Goal: Transaction & Acquisition: Purchase product/service

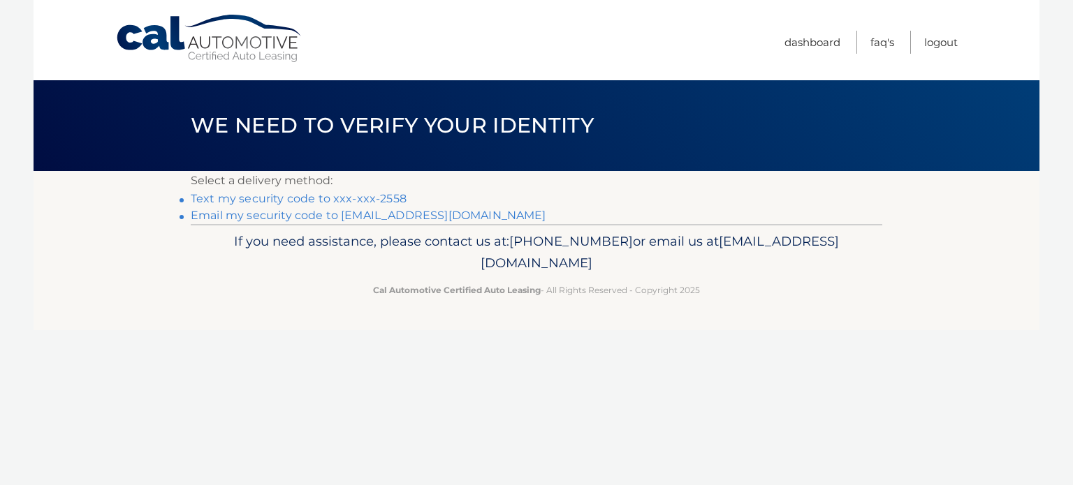
click at [268, 212] on link "Email my security code to [EMAIL_ADDRESS][DOMAIN_NAME]" at bounding box center [369, 215] width 356 height 13
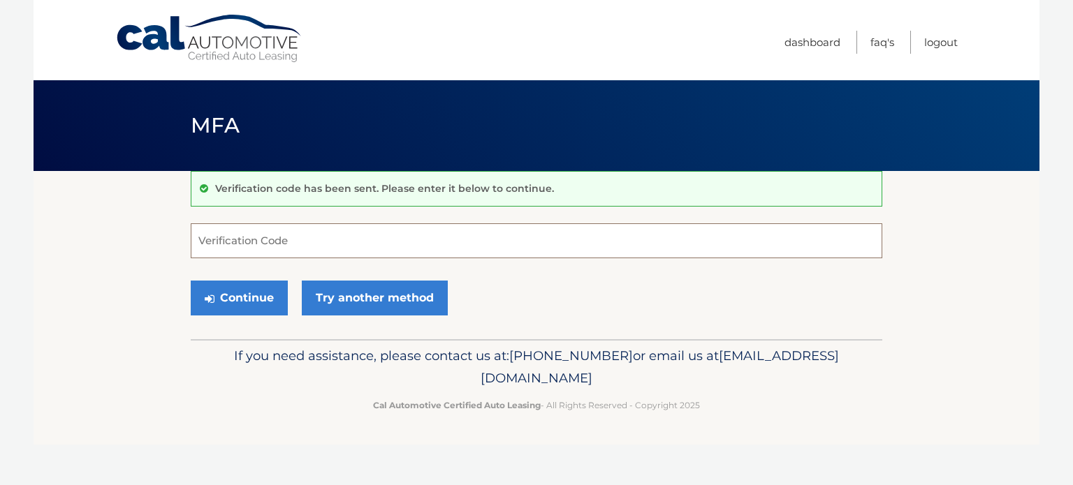
paste input "919768"
click at [236, 300] on button "Continue" at bounding box center [239, 298] width 97 height 35
drag, startPoint x: 233, startPoint y: 244, endPoint x: 196, endPoint y: 256, distance: 39.5
click at [196, 256] on input "919768" at bounding box center [537, 241] width 692 height 35
click at [286, 242] on input "919768" at bounding box center [537, 241] width 692 height 35
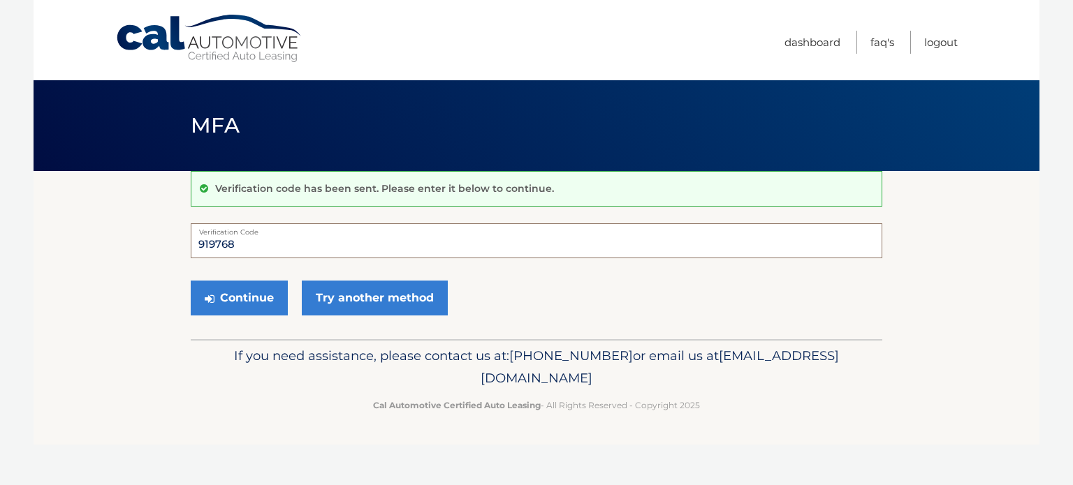
drag, startPoint x: 238, startPoint y: 248, endPoint x: 145, endPoint y: 272, distance: 96.1
click at [176, 251] on section "Verification code has been sent. Please enter it below to continue. 919768 Veri…" at bounding box center [537, 255] width 1006 height 168
type input "9"
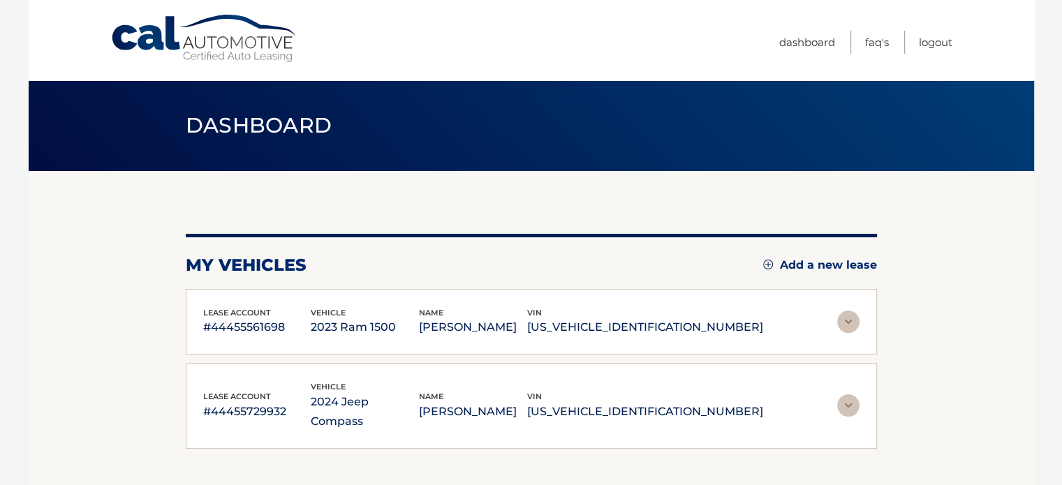
click at [838, 324] on img at bounding box center [849, 322] width 22 height 22
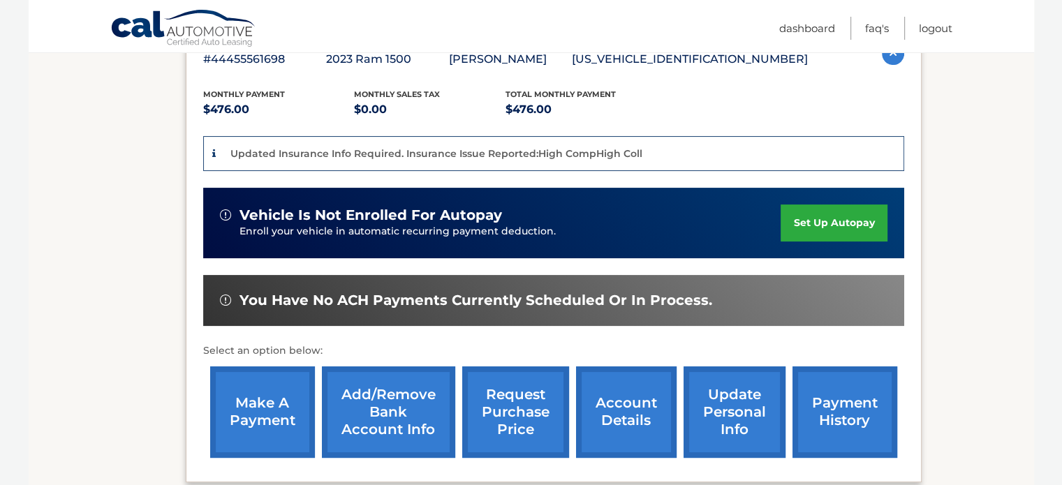
scroll to position [419, 0]
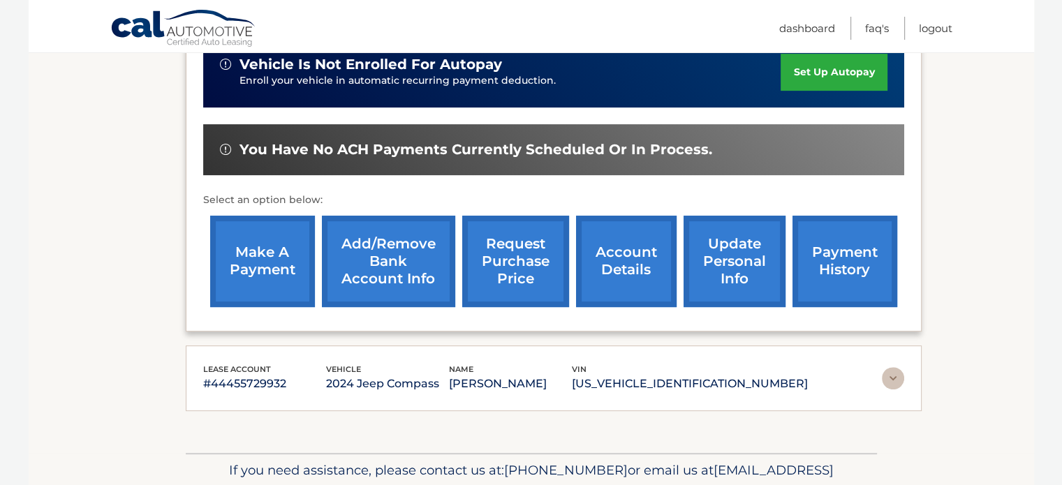
click at [263, 259] on link "make a payment" at bounding box center [262, 262] width 105 height 92
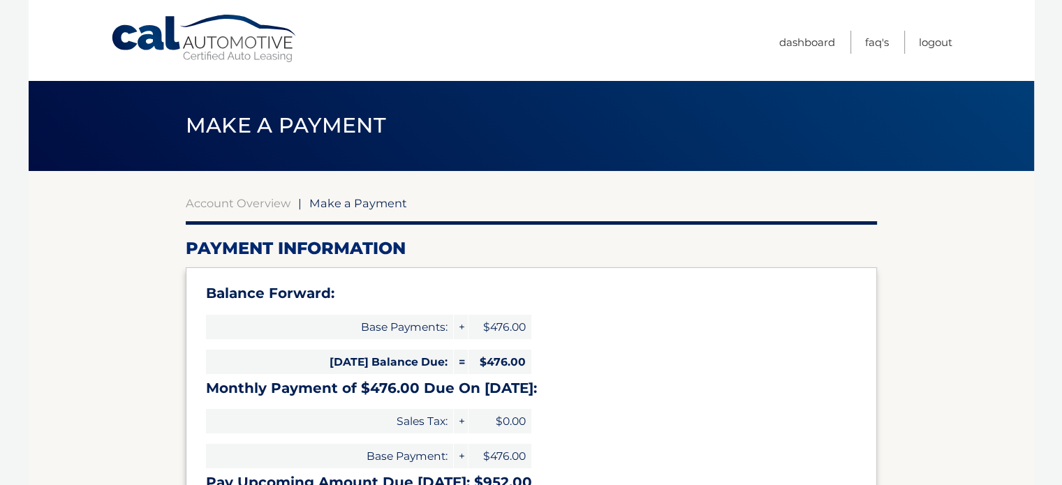
type input "952.00"
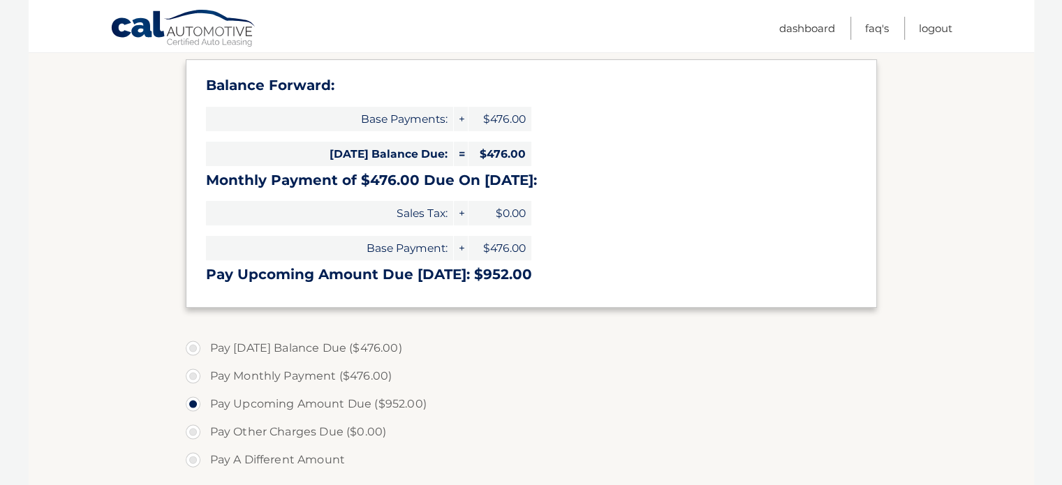
scroll to position [210, 0]
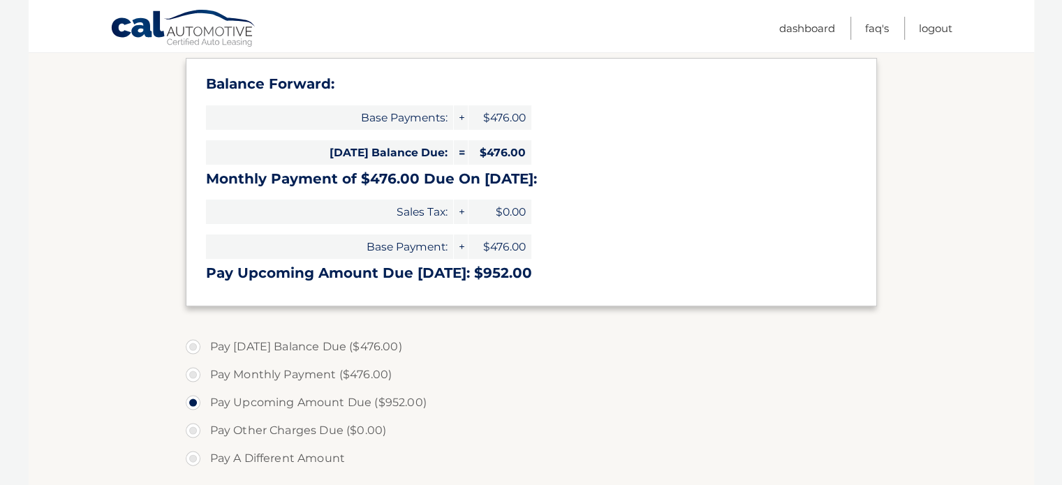
click at [193, 374] on label "Pay Monthly Payment ($476.00)" at bounding box center [532, 375] width 692 height 28
click at [193, 374] on input "Pay Monthly Payment ($476.00)" at bounding box center [198, 372] width 14 height 22
radio input "true"
type input "476.00"
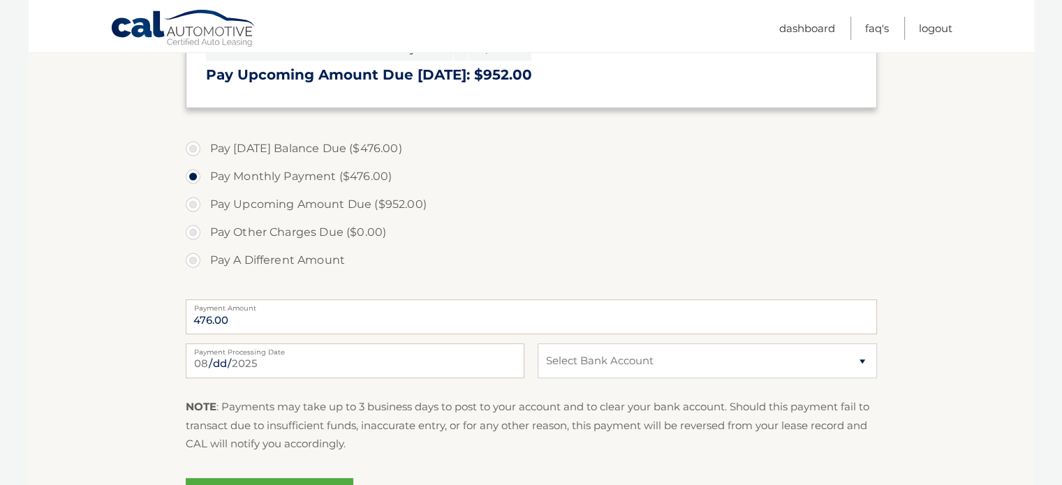
scroll to position [419, 0]
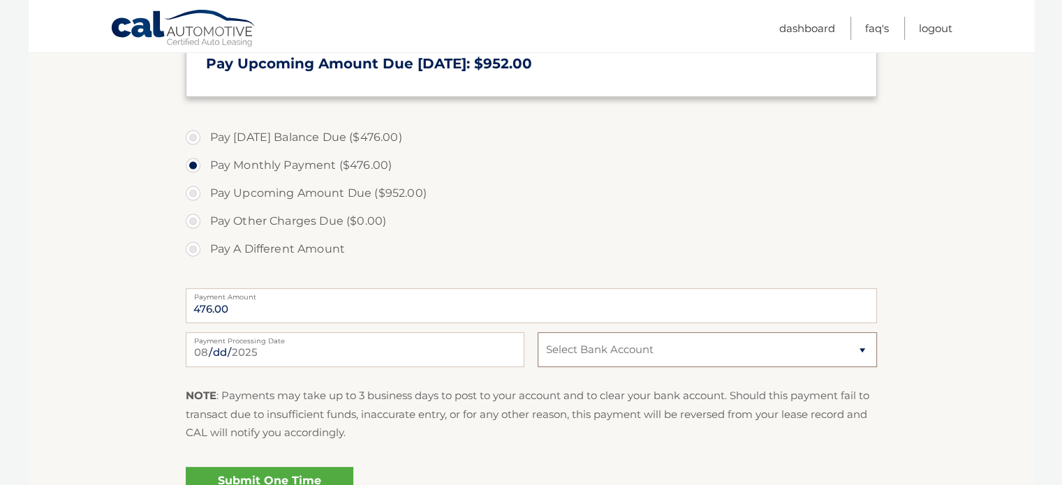
click at [566, 345] on select "Select Bank Account Checking USAA FEDERAL SAVINGS BANK *****4814 Checking UMB, …" at bounding box center [707, 349] width 339 height 35
select select "ZWQwNTY1M2EtYzdiOS00ZTQ5LTlhNGUtZDQyNDQwM2VmZjRl"
click at [538, 332] on select "Select Bank Account Checking USAA FEDERAL SAVINGS BANK *****4814 Checking UMB, …" at bounding box center [707, 349] width 339 height 35
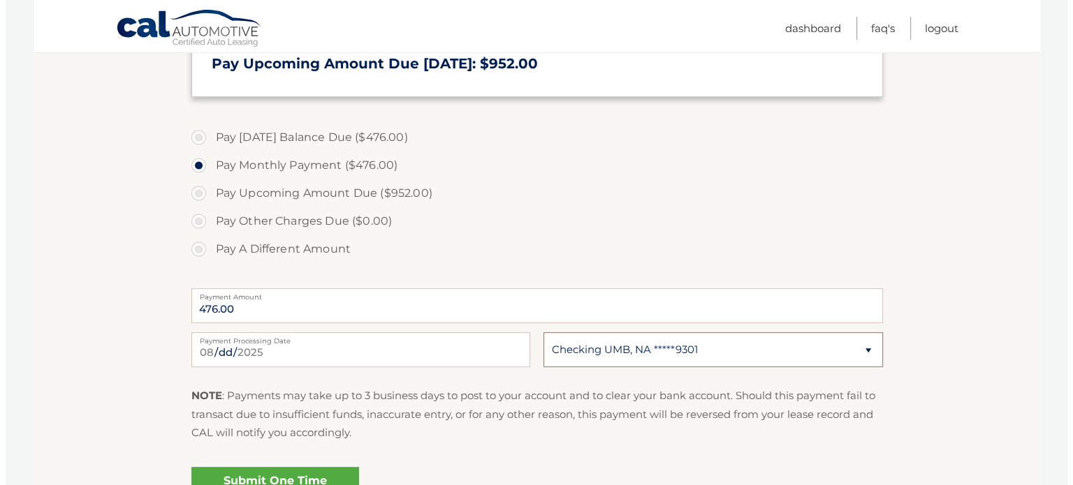
scroll to position [559, 0]
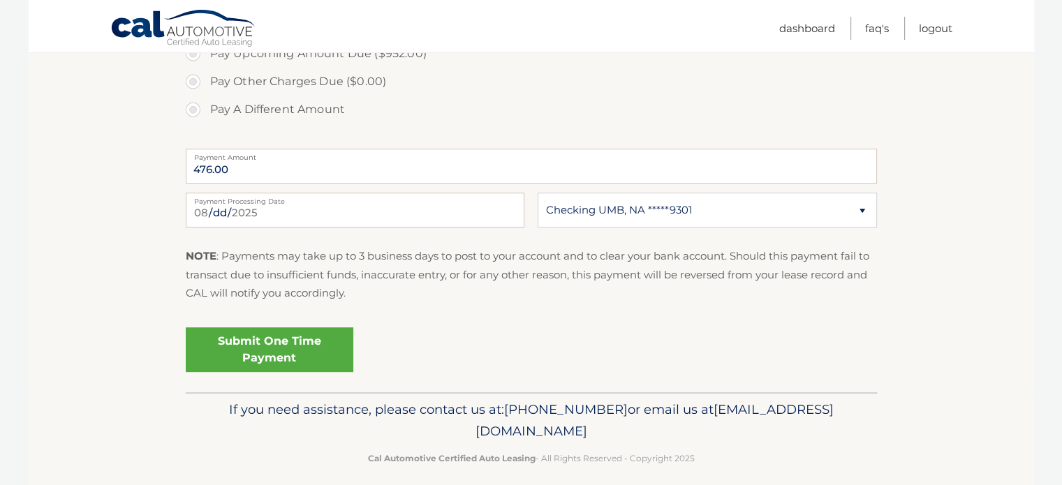
click at [277, 358] on link "Submit One Time Payment" at bounding box center [270, 350] width 168 height 45
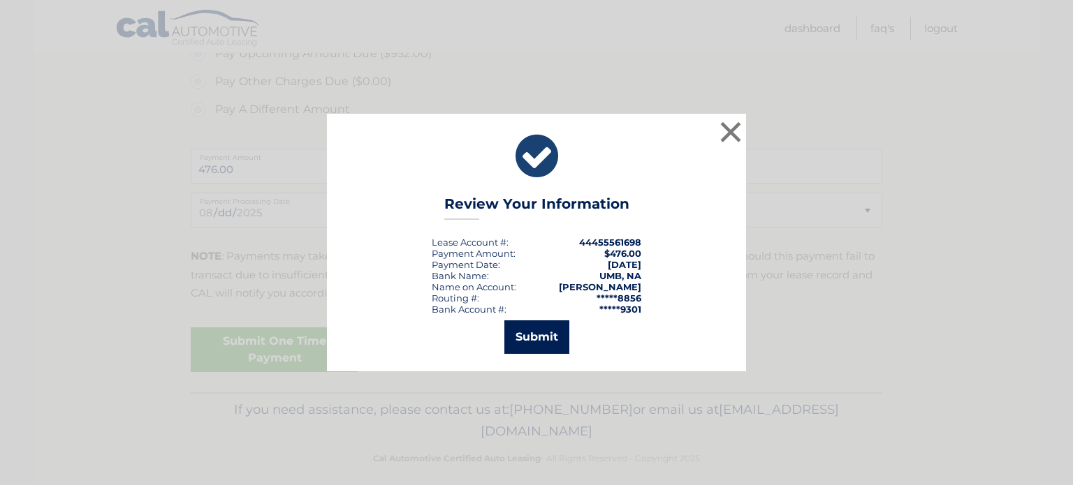
click at [527, 332] on button "Submit" at bounding box center [536, 338] width 65 height 34
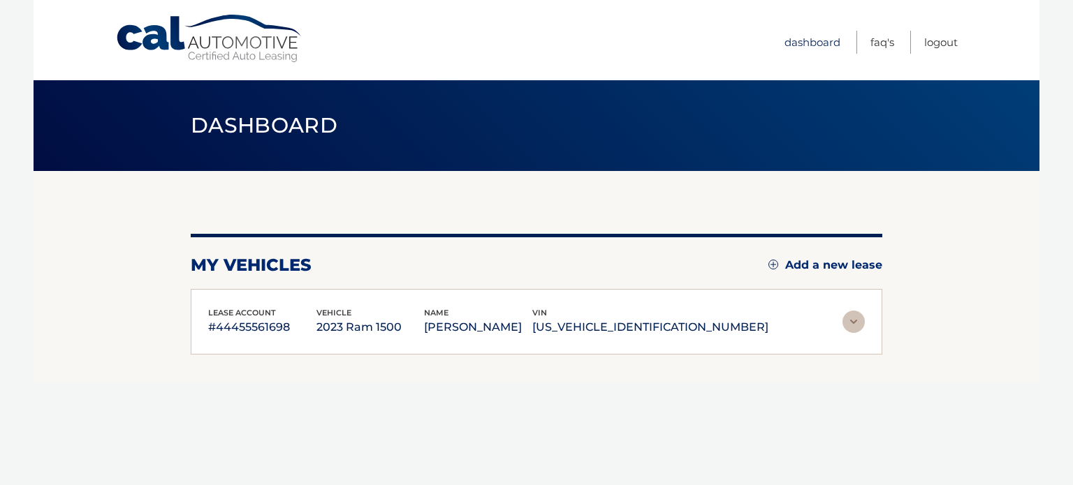
click at [820, 44] on link "Dashboard" at bounding box center [812, 42] width 56 height 23
click at [803, 38] on link "Dashboard" at bounding box center [812, 42] width 56 height 23
click at [933, 281] on section "my vehicles Add a new lease lease account #44455561698 vehicle 2023 Ram 1500 na…" at bounding box center [537, 277] width 1006 height 212
click at [821, 35] on link "Dashboard" at bounding box center [812, 42] width 56 height 23
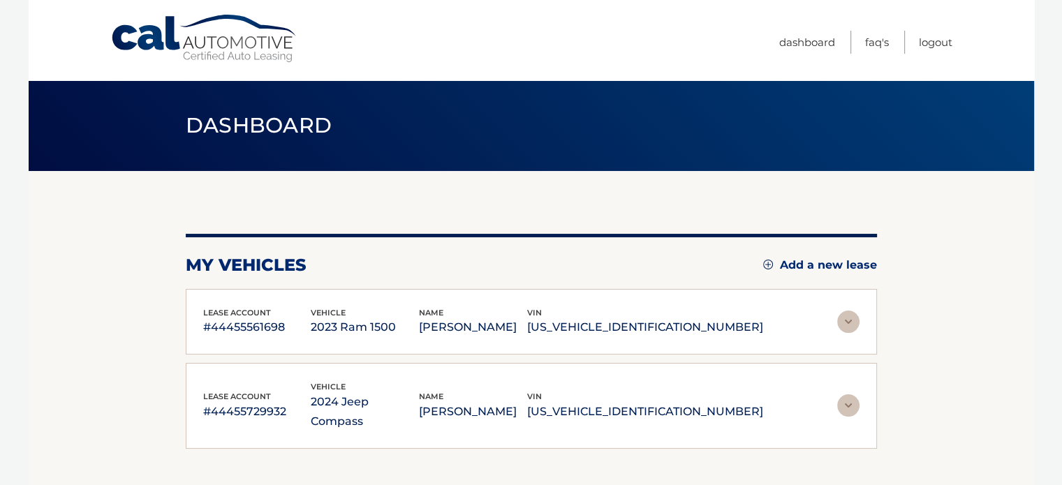
click at [847, 397] on img at bounding box center [849, 406] width 22 height 22
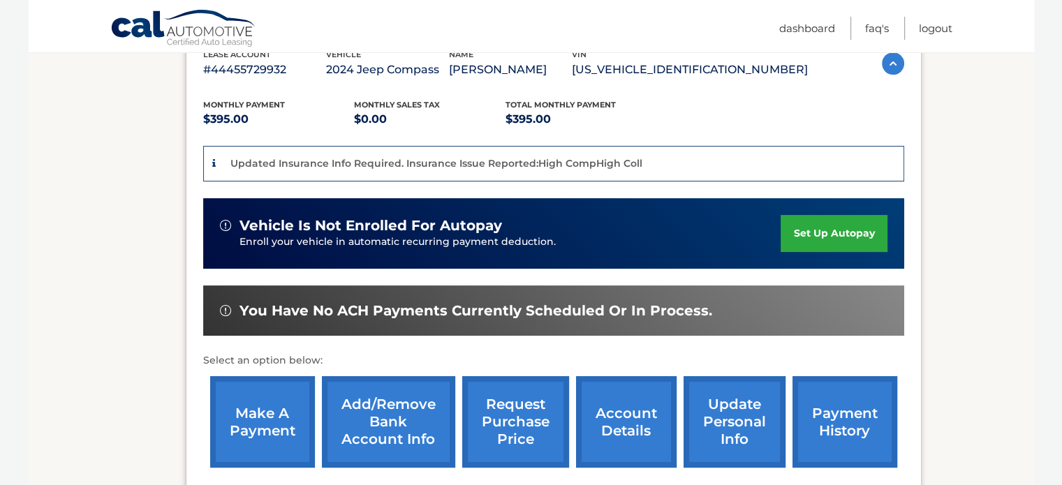
scroll to position [484, 0]
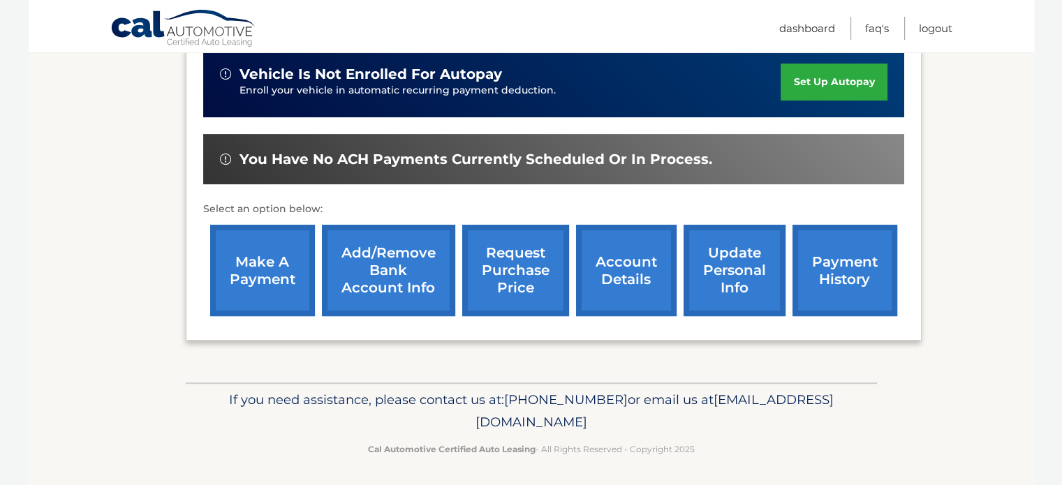
click at [240, 286] on link "make a payment" at bounding box center [262, 271] width 105 height 92
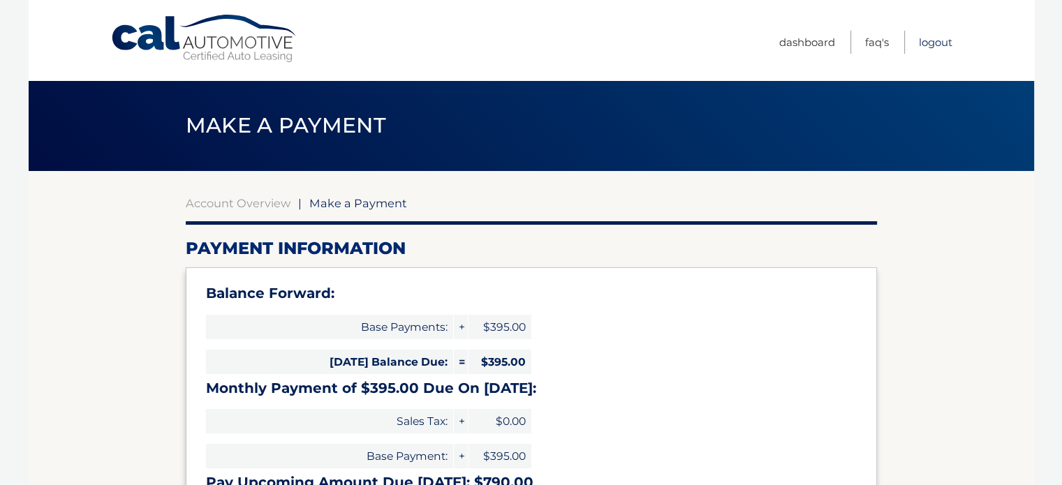
click at [937, 41] on link "Logout" at bounding box center [936, 42] width 34 height 23
